Goal: Check status: Check status

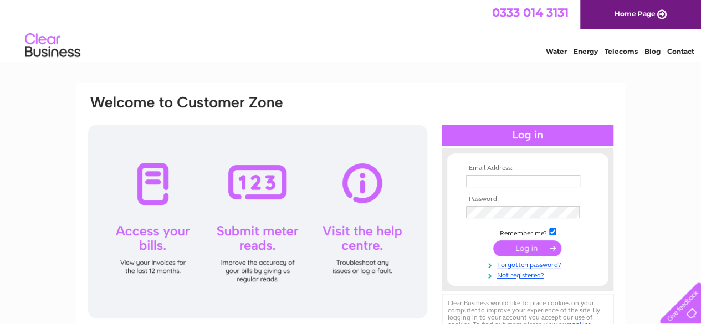
type input "contact@thesweetiejarargyll.co.uk"
click at [527, 248] on input "submit" at bounding box center [527, 249] width 68 height 16
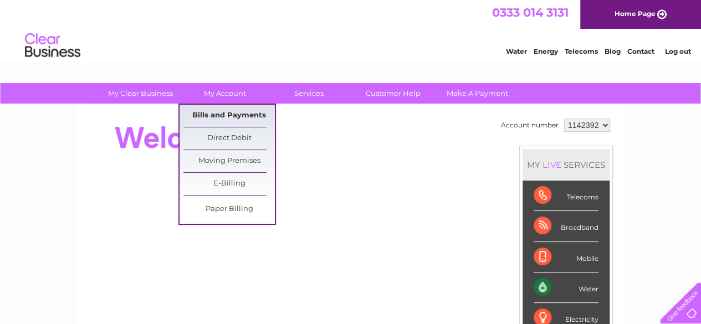
click at [221, 117] on link "Bills and Payments" at bounding box center [228, 116] width 91 height 22
click at [220, 119] on link "Bills and Payments" at bounding box center [228, 116] width 91 height 22
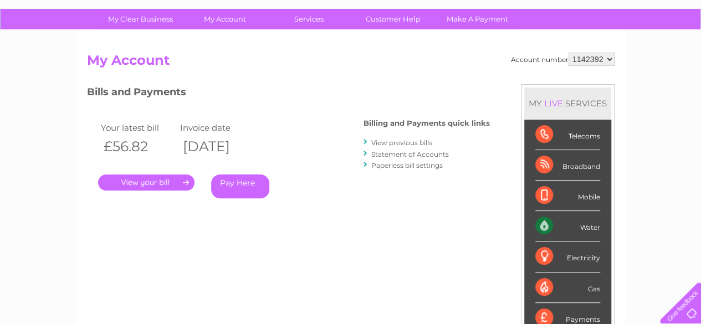
scroll to position [74, 0]
click at [404, 142] on link "View previous bills" at bounding box center [401, 143] width 61 height 8
